Goal: Find specific page/section: Find specific page/section

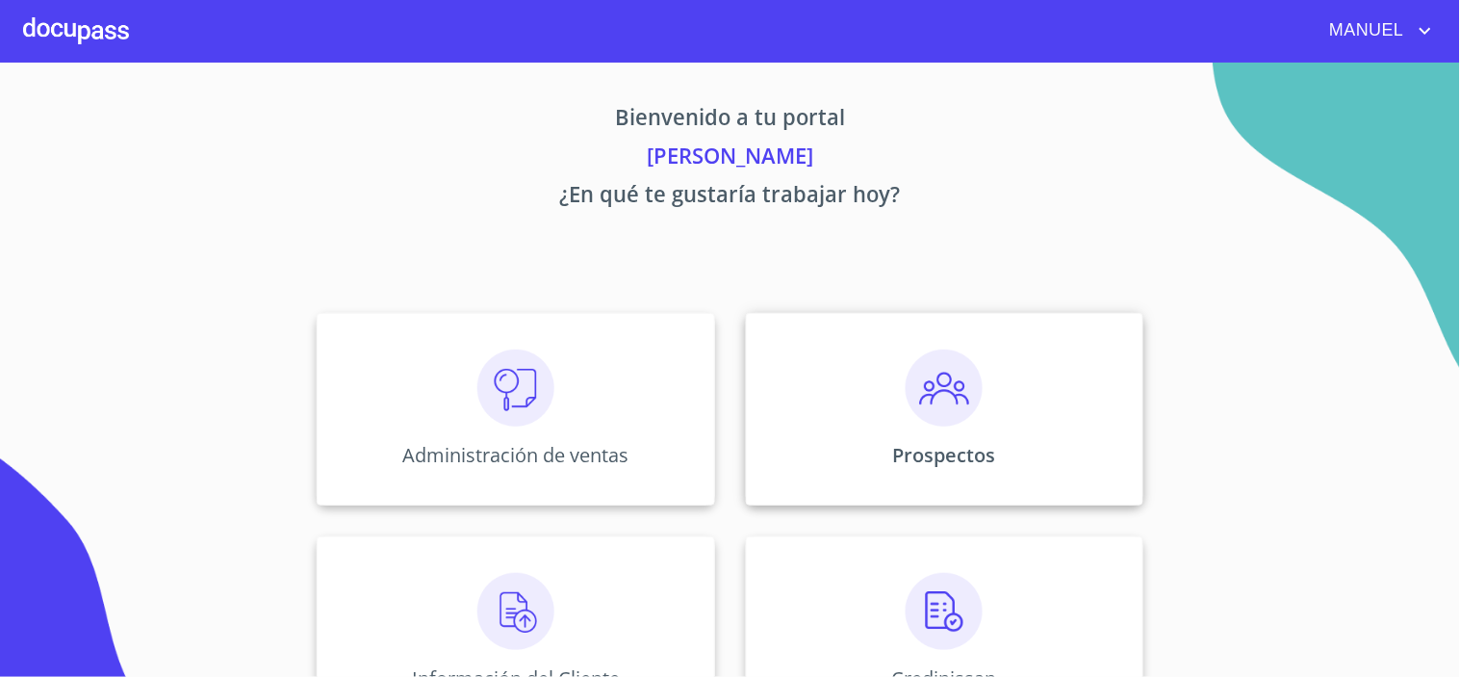
scroll to position [290, 0]
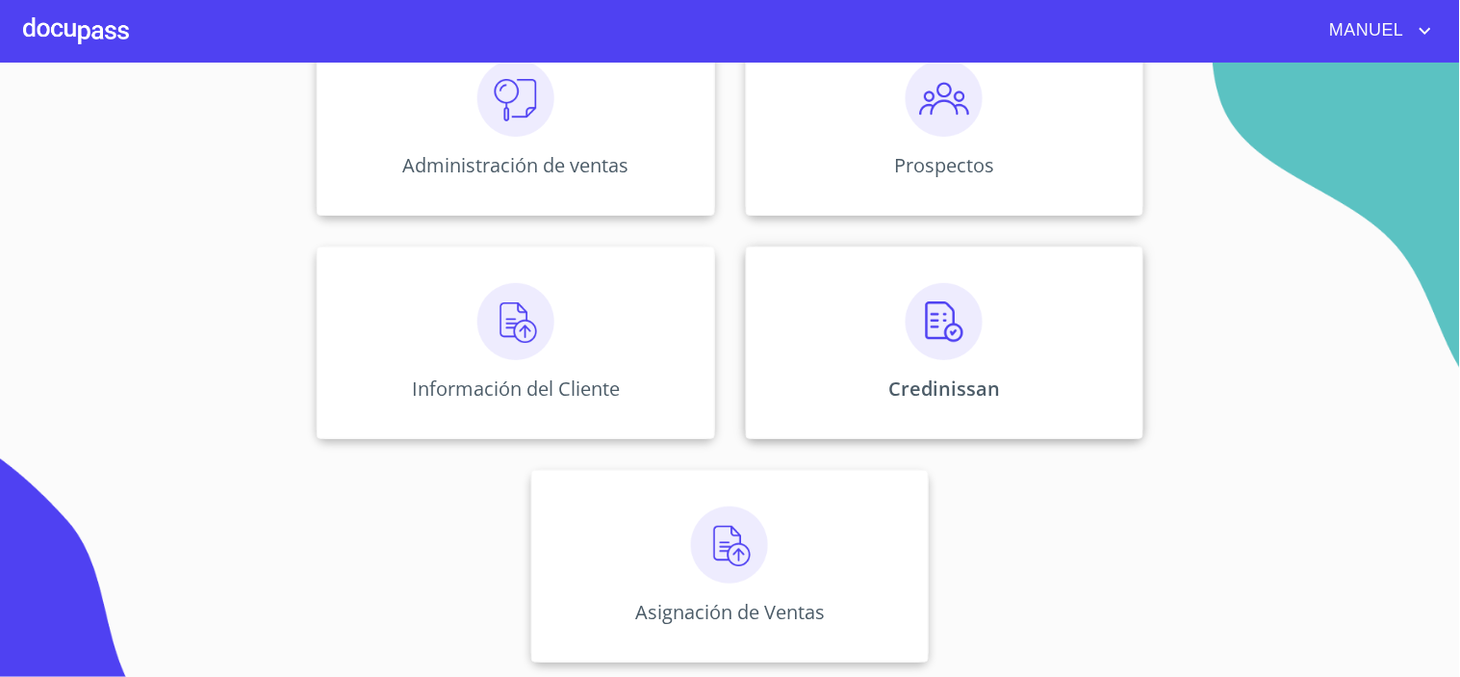
click at [1003, 373] on div "Credinissan" at bounding box center [945, 342] width 398 height 193
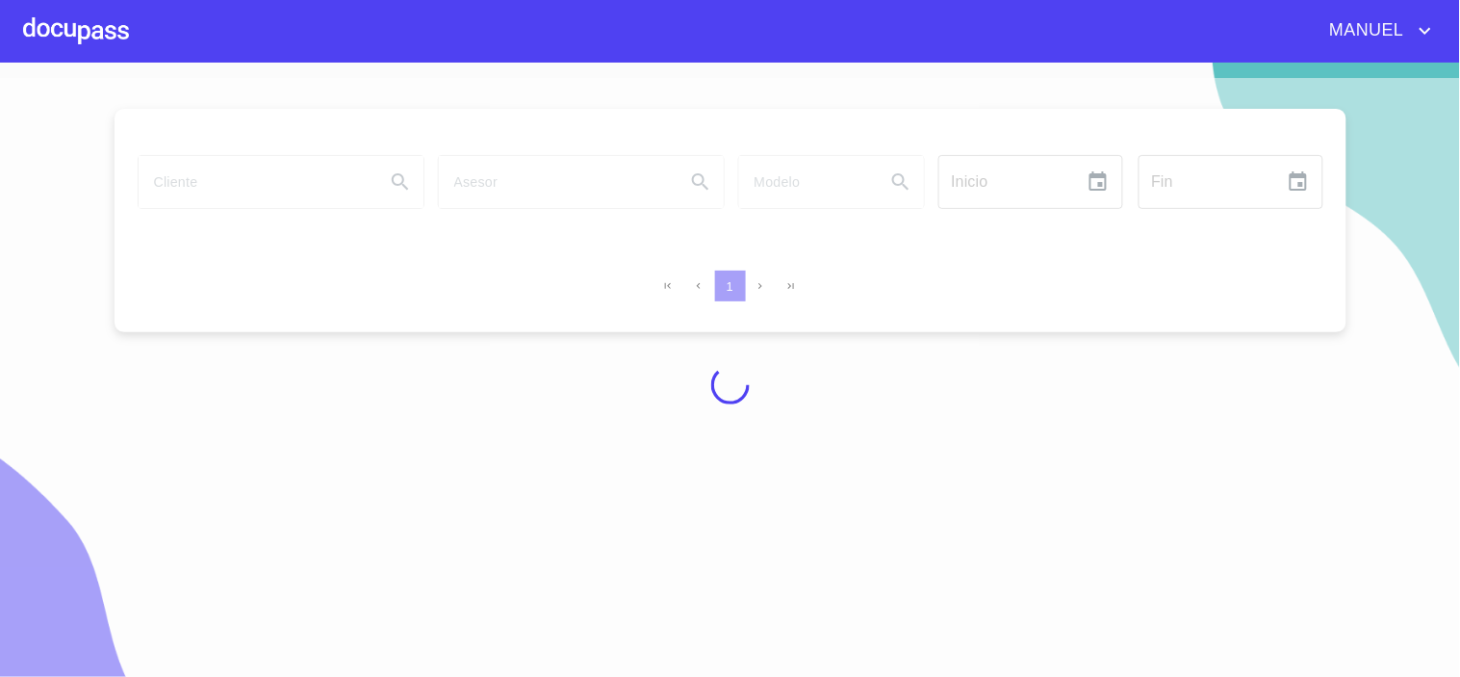
click at [188, 189] on div at bounding box center [730, 385] width 1460 height 614
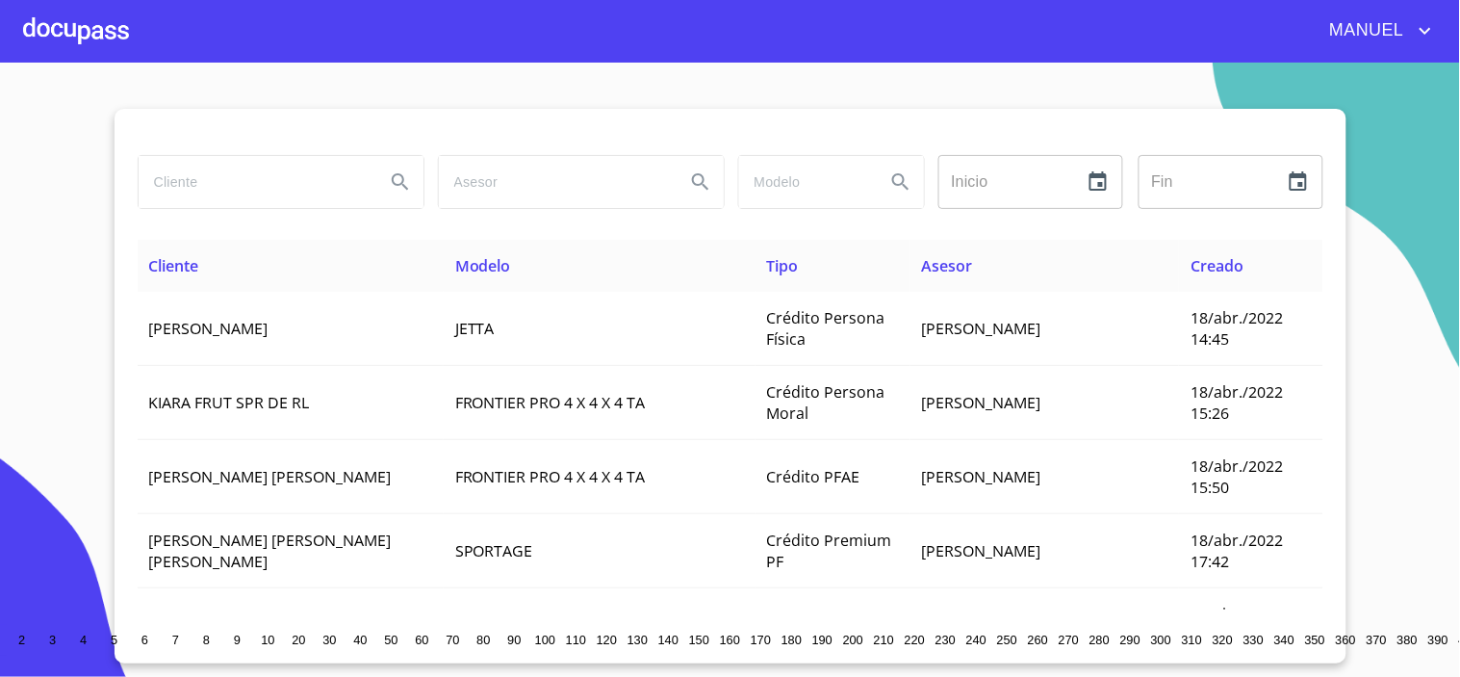
click at [188, 189] on input "search" at bounding box center [254, 182] width 231 height 52
type input "[PERSON_NAME]"
click at [389, 189] on icon "Search" at bounding box center [400, 181] width 23 height 23
click at [289, 187] on input "[PERSON_NAME]" at bounding box center [254, 182] width 231 height 52
click at [389, 186] on icon "Search" at bounding box center [400, 181] width 23 height 23
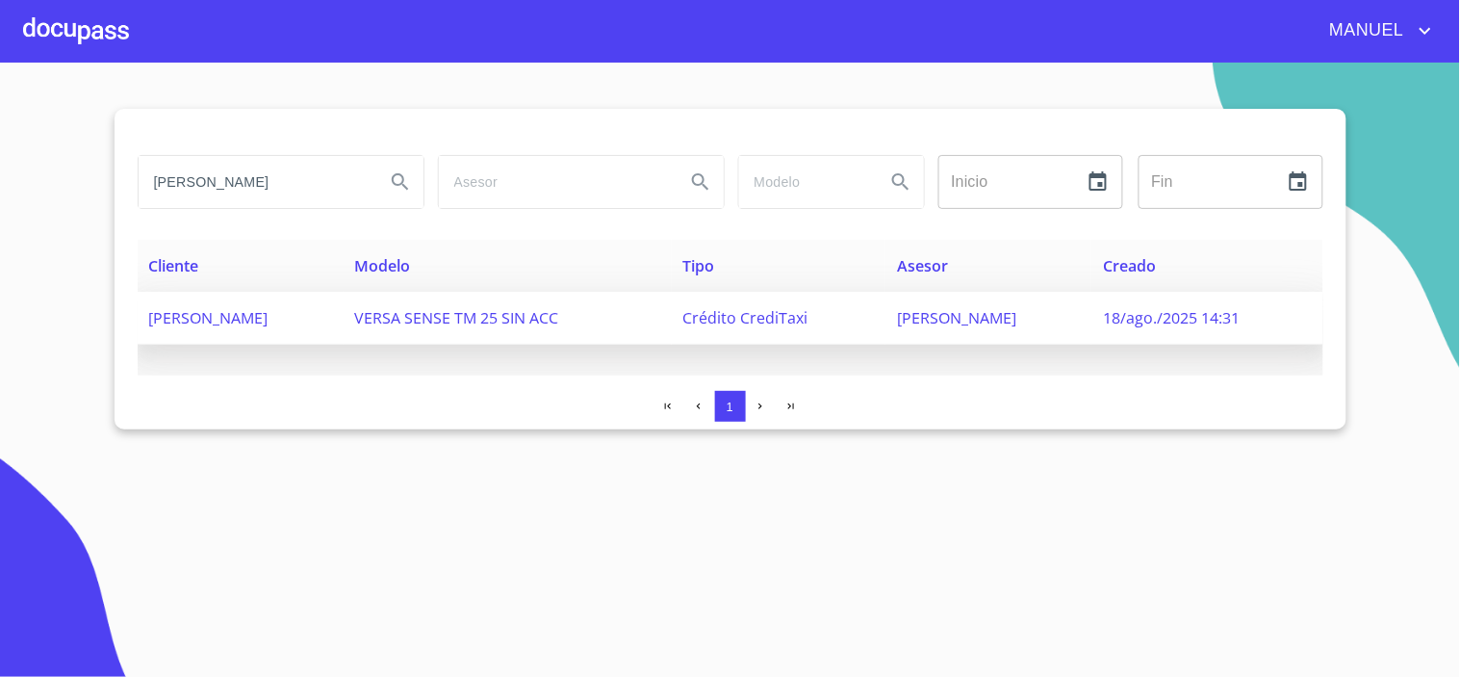
click at [241, 316] on span "[PERSON_NAME]" at bounding box center [208, 317] width 119 height 21
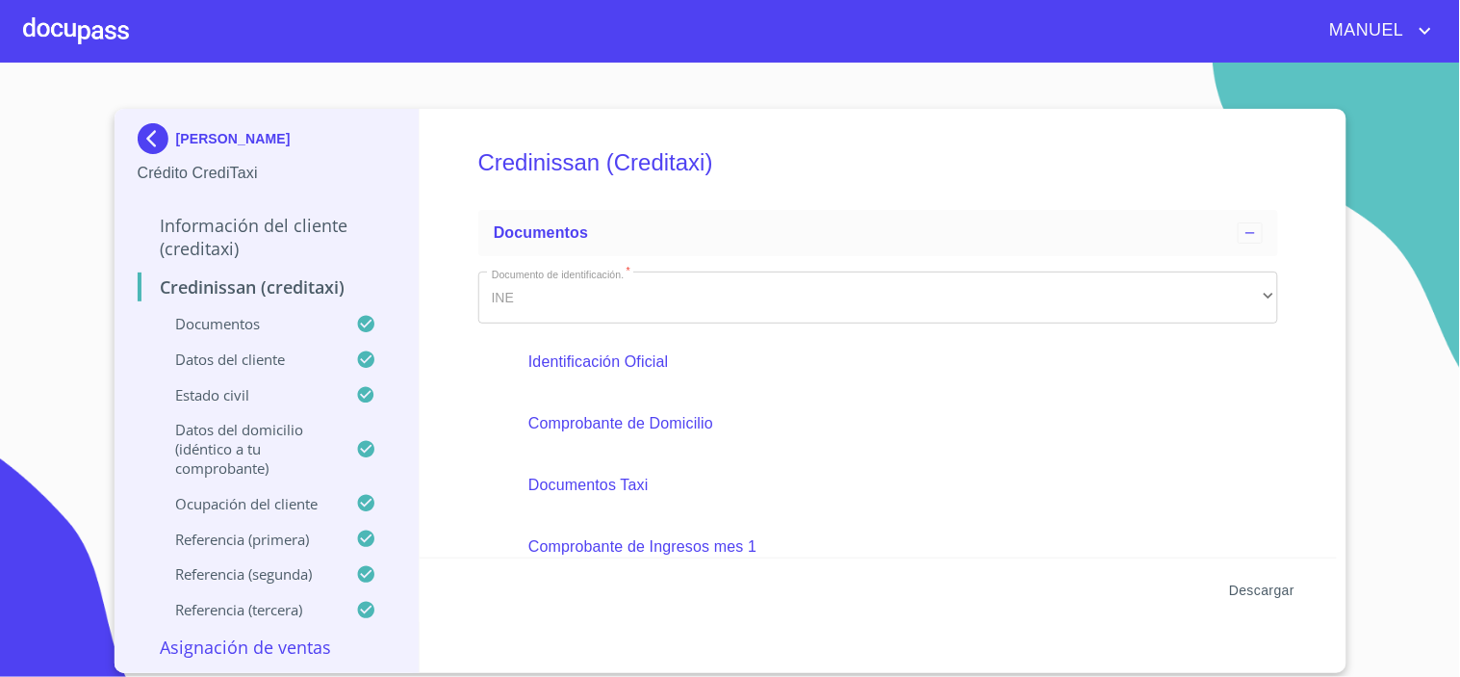
click at [1263, 597] on span "Descargar" at bounding box center [1261, 591] width 65 height 24
